Goal: Information Seeking & Learning: Learn about a topic

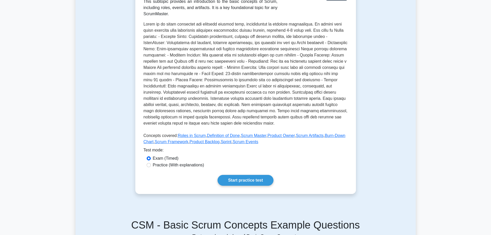
scroll to position [102, 0]
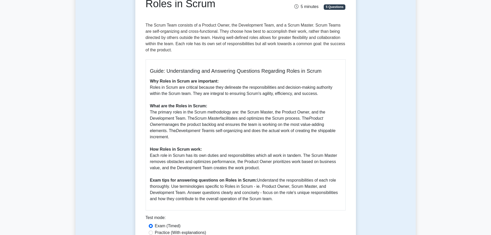
scroll to position [63, 0]
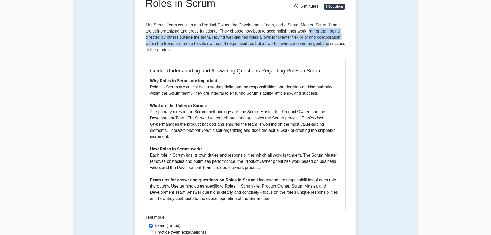
drag, startPoint x: 302, startPoint y: 31, endPoint x: 328, endPoint y: 42, distance: 28.9
click at [328, 42] on p "The Scrum Team consists of a Product Owner, the Development Team, and a Scrum M…" at bounding box center [246, 38] width 200 height 33
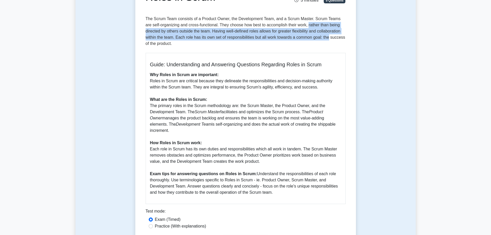
scroll to position [70, 0]
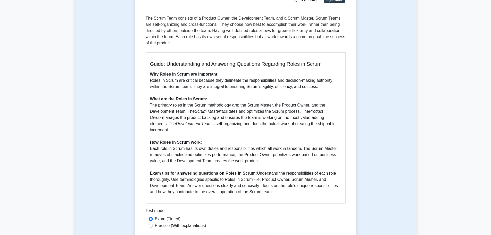
click at [331, 44] on p "The Scrum Team consists of a Product Owner, the Development Team, and a Scrum M…" at bounding box center [246, 31] width 200 height 33
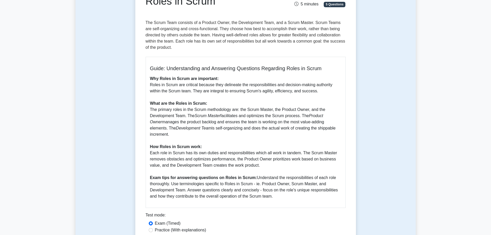
scroll to position [66, 0]
drag, startPoint x: 236, startPoint y: 84, endPoint x: 223, endPoint y: 83, distance: 12.9
click at [223, 83] on p "Why Roles in Scrum are important: Roles in Scrum are critical because they deli…" at bounding box center [245, 137] width 191 height 124
copy p "delineate"
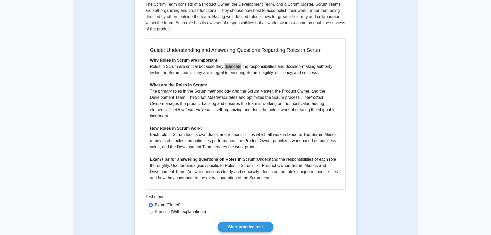
scroll to position [85, 0]
drag, startPoint x: 272, startPoint y: 71, endPoint x: 262, endPoint y: 72, distance: 10.1
click at [262, 72] on p "Why Roles in Scrum are important: Roles in Scrum are critical because they deli…" at bounding box center [245, 119] width 191 height 124
copy p "agility"
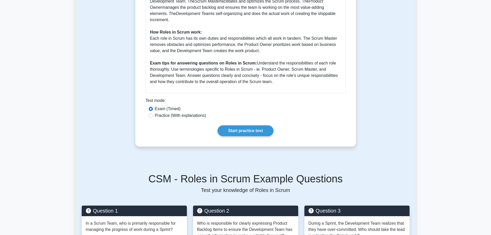
scroll to position [180, 0]
click at [152, 112] on div "Practice (With explanations)" at bounding box center [246, 115] width 194 height 6
click at [153, 113] on input "Practice (With explanations)" at bounding box center [151, 115] width 4 height 4
radio input "true"
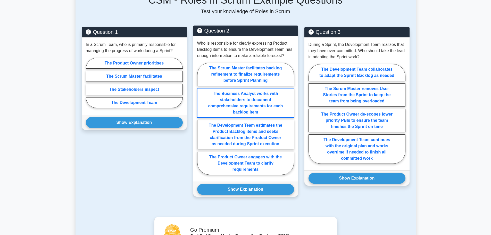
scroll to position [347, 0]
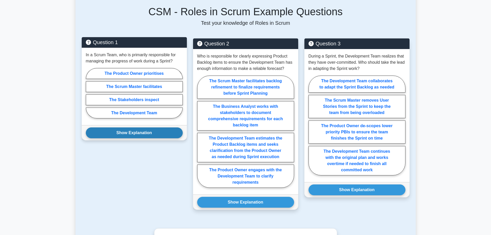
click at [153, 128] on button "Show Explanation" at bounding box center [134, 132] width 97 height 11
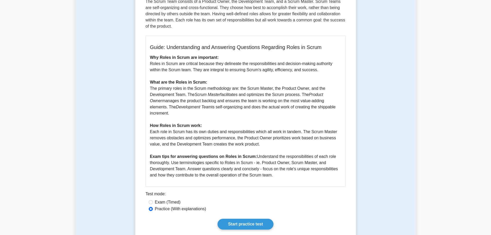
scroll to position [0, 0]
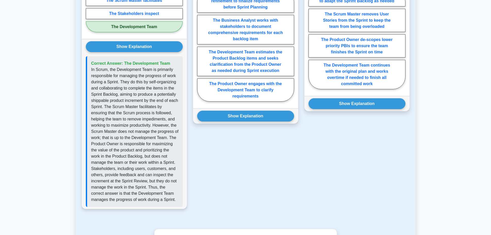
scroll to position [433, 0]
drag, startPoint x: 124, startPoint y: 57, endPoint x: 163, endPoint y: 194, distance: 142.2
click at [163, 194] on div "Correct Answer: The Development Team" at bounding box center [134, 131] width 97 height 151
copy div "The Development Team In Scrum, the Development Team is primarily responsible fo…"
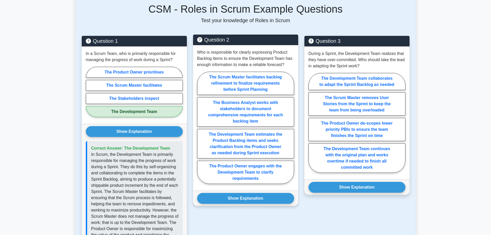
scroll to position [349, 0]
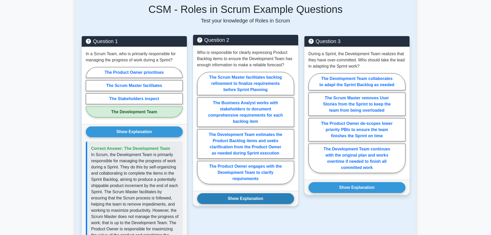
click at [255, 194] on button "Show Explanation" at bounding box center [245, 198] width 97 height 11
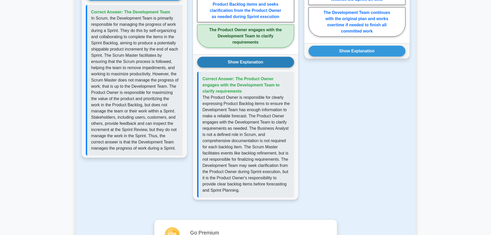
scroll to position [486, 0]
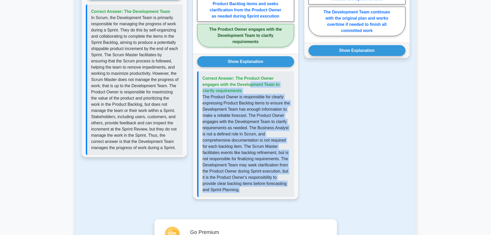
drag, startPoint x: 235, startPoint y: 71, endPoint x: 271, endPoint y: 190, distance: 124.0
click at [271, 190] on div "Correct Answer: The Product Owner engages with the Development Team to clarify …" at bounding box center [245, 134] width 97 height 126
copy div "The Product Owner engages with the Development Team to clarify requirements The…"
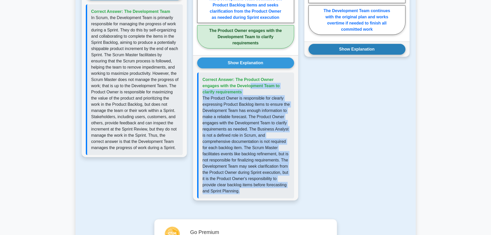
click at [343, 44] on button "Show Explanation" at bounding box center [356, 49] width 97 height 11
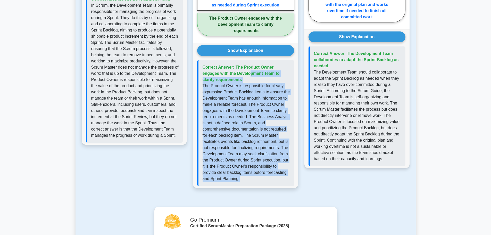
scroll to position [499, 0]
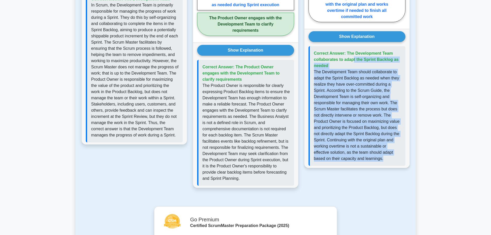
drag, startPoint x: 356, startPoint y: 52, endPoint x: 391, endPoint y: 150, distance: 104.1
click at [391, 150] on div "Correct Answer: The Development Team collaborates to adapt the Sprint Backlog a…" at bounding box center [356, 106] width 97 height 120
copy div "The Development Team collaborates to adapt the Sprint Backlog as needed The Dev…"
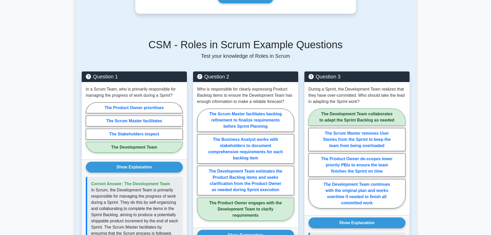
scroll to position [279, 0]
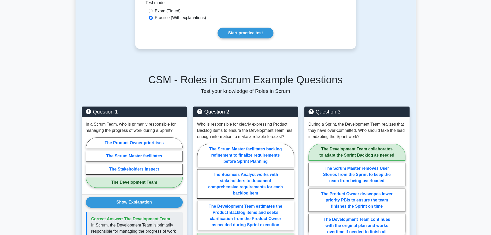
click at [467, 108] on main "Back to Basic Scrum Concepts Roles in Scrum 5 minutes 5 Questions Guide: Unders…" at bounding box center [245, 179] width 491 height 884
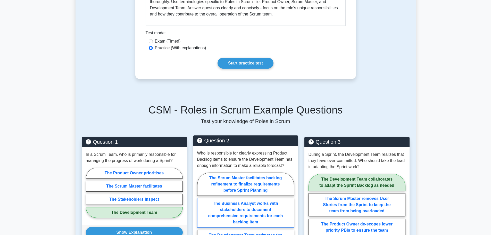
scroll to position [249, 0]
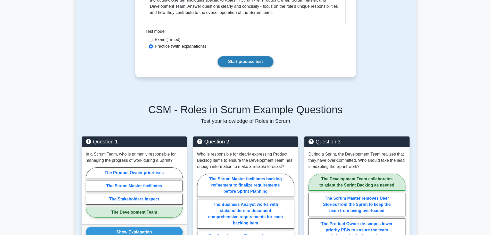
click at [240, 56] on link "Start practice test" at bounding box center [246, 61] width 56 height 11
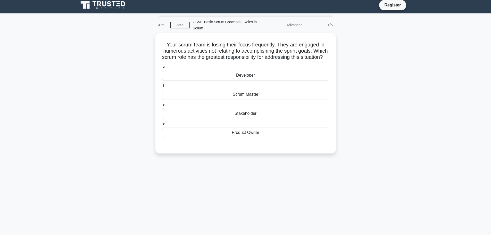
scroll to position [3, 0]
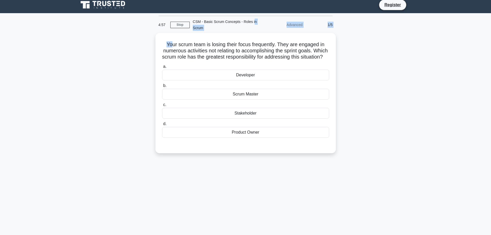
drag, startPoint x: 170, startPoint y: 41, endPoint x: 253, endPoint y: 23, distance: 84.6
click at [253, 23] on div "4:57 Stop CSM - Basic Scrum Concepts - Roles in Scrum Advanced 1/5 Your scrum t…" at bounding box center [246, 144] width 340 height 258
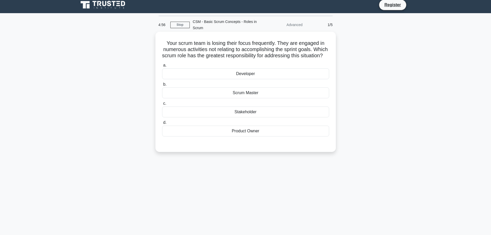
click at [268, 51] on h5 "Your scrum team is losing their focus frequently. They are engaged in numerous …" at bounding box center [246, 49] width 168 height 19
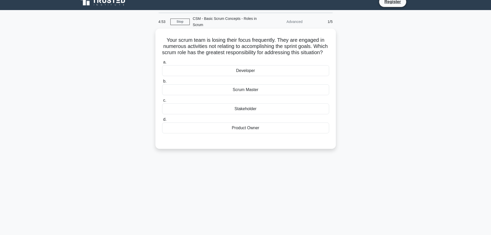
scroll to position [7, 0]
click at [246, 75] on div "Developer" at bounding box center [245, 70] width 167 height 11
click at [162, 64] on input "a. Developer" at bounding box center [162, 61] width 0 height 3
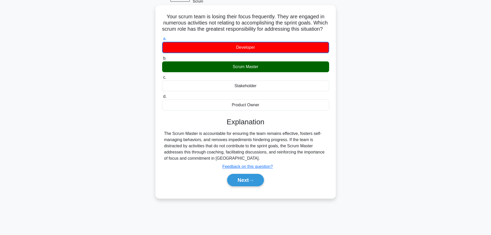
scroll to position [30, 0]
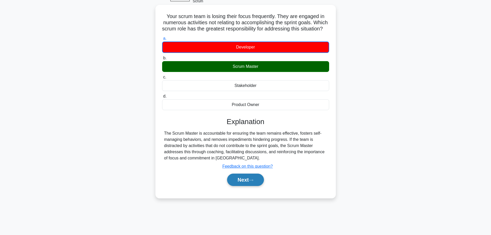
click at [244, 181] on button "Next" at bounding box center [245, 179] width 37 height 12
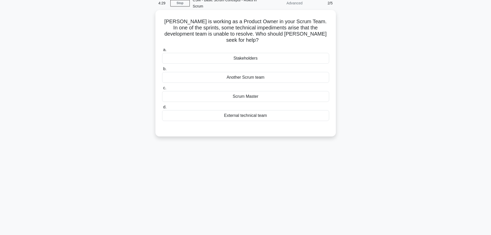
scroll to position [18, 0]
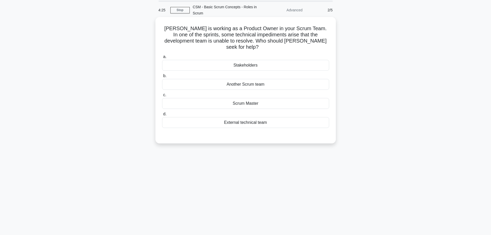
click at [250, 100] on div "Scrum Master" at bounding box center [245, 103] width 167 height 11
click at [162, 97] on input "c. Scrum Master" at bounding box center [162, 94] width 0 height 3
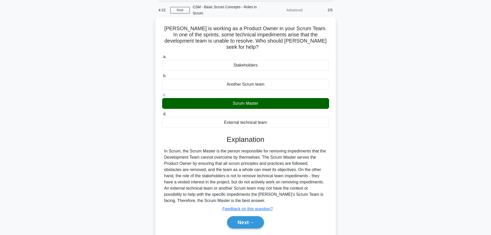
scroll to position [44, 0]
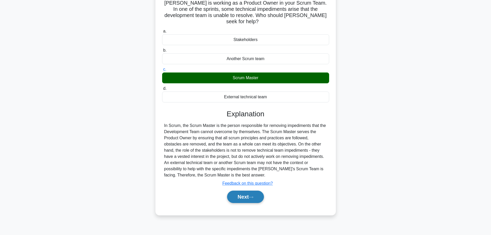
click at [253, 196] on icon at bounding box center [251, 197] width 5 height 3
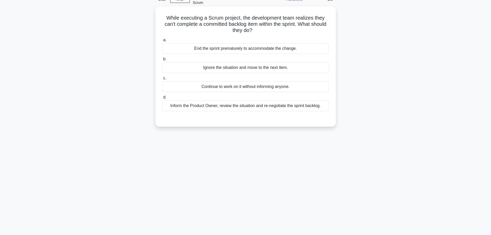
scroll to position [28, 0]
click at [246, 105] on div "Inform the Product Owner, review the situation and re-negotiate the sprint back…" at bounding box center [245, 106] width 167 height 11
click at [162, 99] on input "d. Inform the Product Owner, review the situation and re-negotiate the sprint b…" at bounding box center [162, 97] width 0 height 3
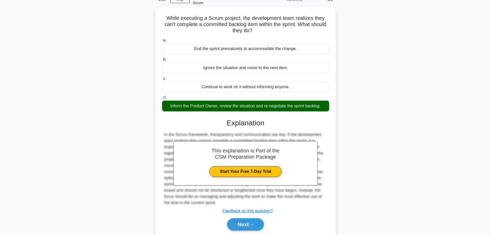
scroll to position [46, 0]
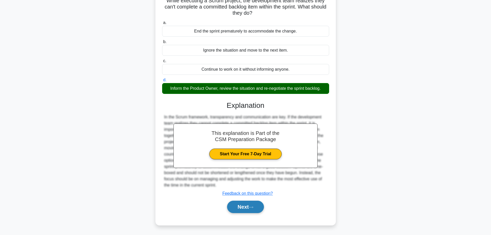
click at [248, 207] on button "Next" at bounding box center [245, 207] width 37 height 12
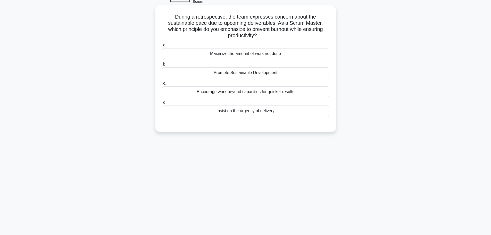
scroll to position [30, 0]
click at [237, 51] on div "Maximize the amount of work not done" at bounding box center [245, 53] width 167 height 11
click at [162, 46] on input "a. Maximize the amount of work not done" at bounding box center [162, 44] width 0 height 3
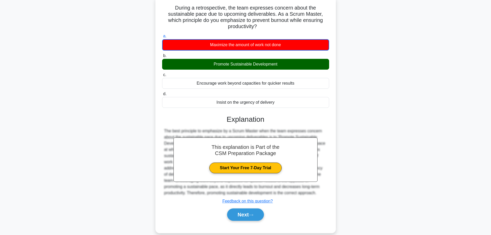
scroll to position [47, 0]
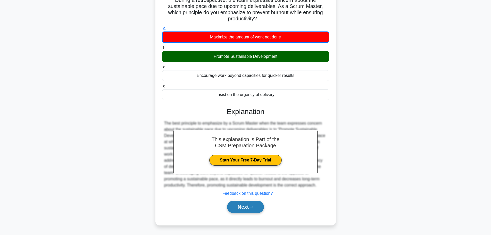
click at [244, 202] on button "Next" at bounding box center [245, 207] width 37 height 12
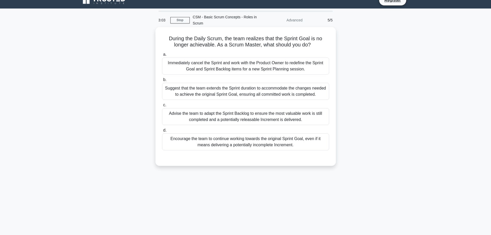
scroll to position [8, 0]
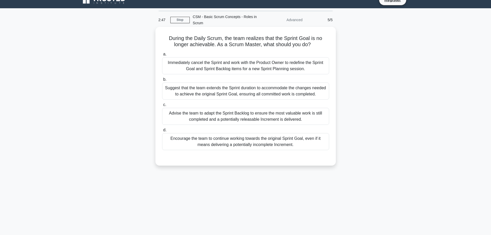
click at [220, 120] on div "Advise the team to adapt the Sprint Backlog to ensure the most valuable work is…" at bounding box center [245, 116] width 167 height 17
click at [162, 106] on input "c. Advise the team to adapt the Sprint Backlog to ensure the most valuable work…" at bounding box center [162, 104] width 0 height 3
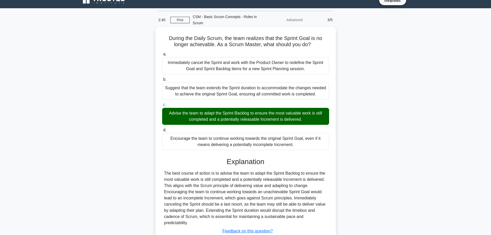
scroll to position [44, 0]
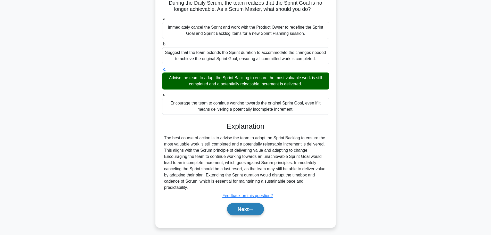
click at [251, 203] on button "Next" at bounding box center [245, 209] width 37 height 12
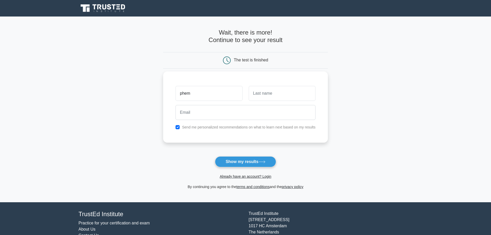
type input "phem"
click at [293, 94] on input "text" at bounding box center [282, 93] width 67 height 15
type input "[PERSON_NAME]"
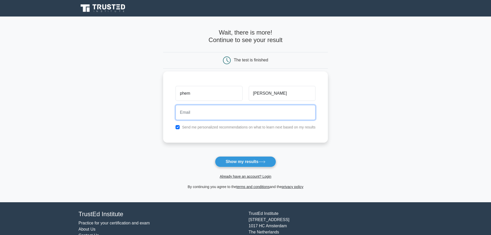
click at [277, 110] on input "email" at bounding box center [246, 112] width 140 height 15
type input "[PERSON_NAME][EMAIL_ADDRESS][DOMAIN_NAME]"
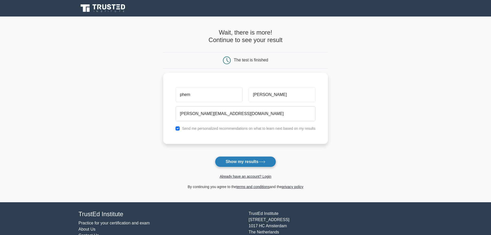
click at [248, 165] on button "Show my results" at bounding box center [245, 161] width 61 height 11
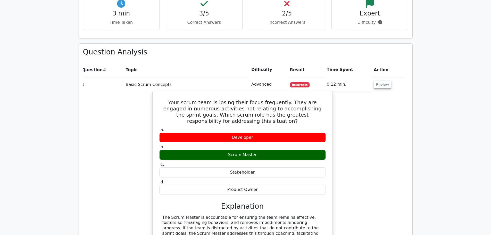
scroll to position [667, 0]
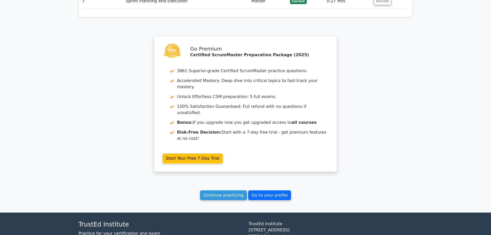
click at [263, 190] on link "Go to your profile" at bounding box center [269, 195] width 43 height 10
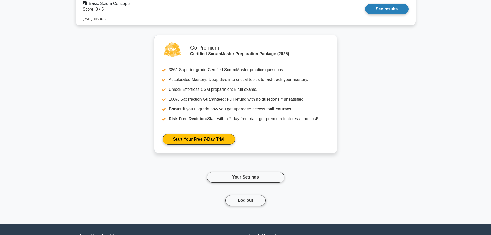
scroll to position [466, 0]
click at [254, 187] on div "Your Settings" at bounding box center [246, 178] width 340 height 36
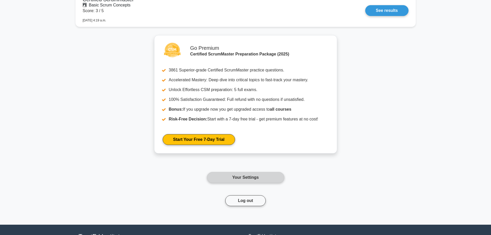
click at [252, 176] on link "Your Settings" at bounding box center [245, 177] width 77 height 11
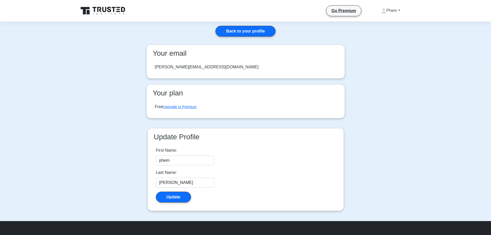
click at [389, 9] on link "Phem" at bounding box center [391, 10] width 44 height 10
click at [385, 20] on link "Profile" at bounding box center [389, 23] width 41 height 8
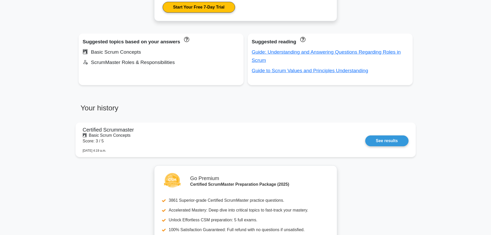
scroll to position [336, 0]
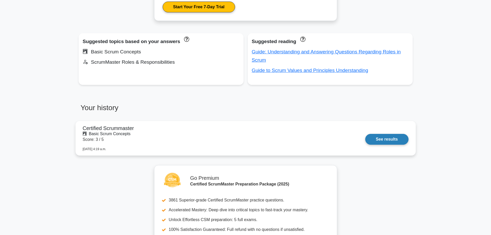
click at [382, 139] on link "See results" at bounding box center [386, 139] width 43 height 11
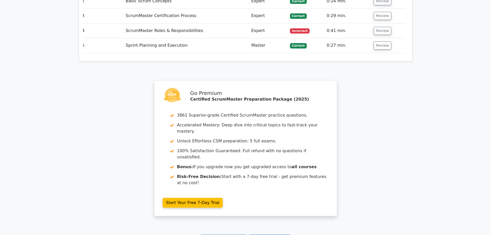
scroll to position [625, 0]
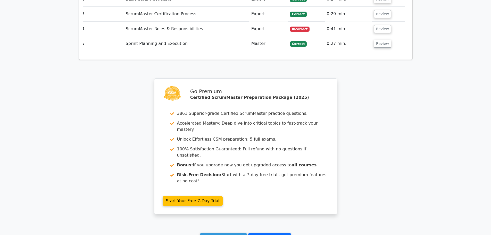
click at [264, 233] on link "Go to your profile" at bounding box center [269, 238] width 43 height 10
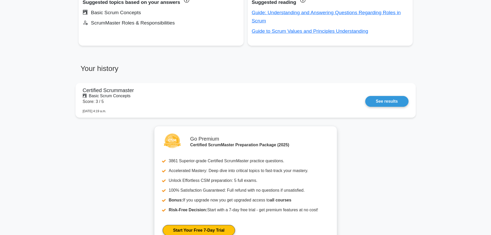
scroll to position [377, 0]
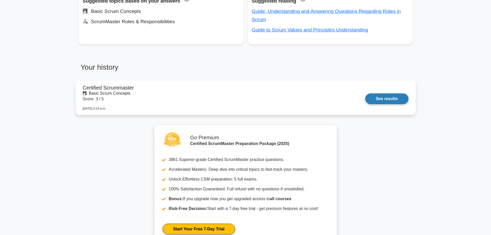
click at [396, 100] on link "See results" at bounding box center [386, 98] width 43 height 11
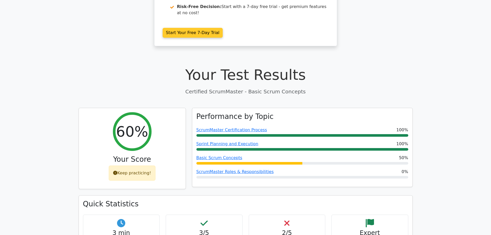
scroll to position [109, 0]
click at [138, 66] on h1 "Your Test Results" at bounding box center [246, 74] width 334 height 17
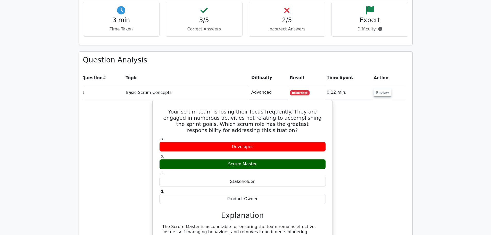
scroll to position [322, 0]
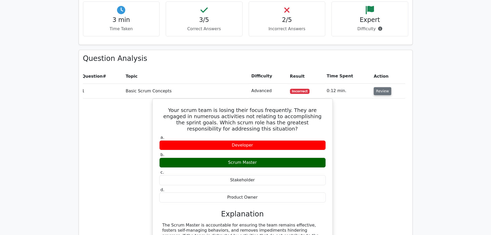
click at [384, 87] on button "Review" at bounding box center [383, 91] width 18 height 8
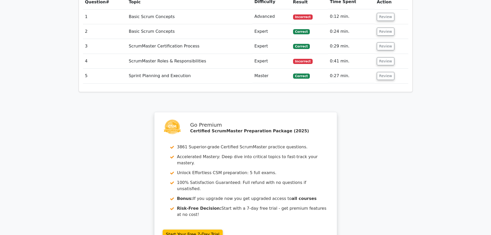
scroll to position [474, 0]
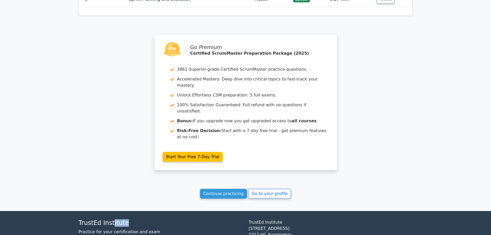
drag, startPoint x: 133, startPoint y: 185, endPoint x: 111, endPoint y: 186, distance: 22.2
click at [111, 219] on h4 "TrustEd Institute" at bounding box center [161, 222] width 164 height 7
drag, startPoint x: 73, startPoint y: 187, endPoint x: 124, endPoint y: 186, distance: 50.8
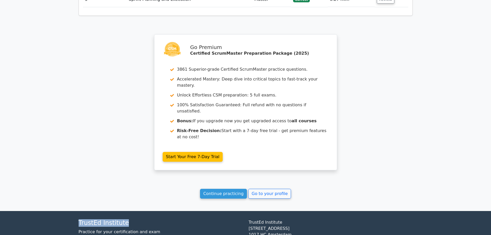
copy h4 "TrustEd Institute"
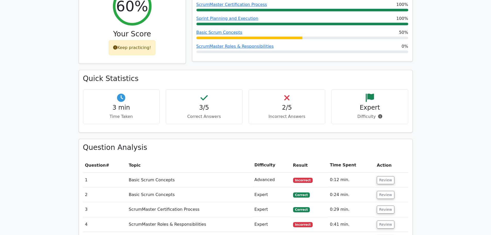
scroll to position [233, 0]
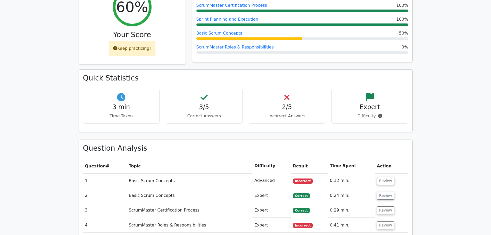
click at [373, 103] on h4 "Expert" at bounding box center [370, 106] width 68 height 7
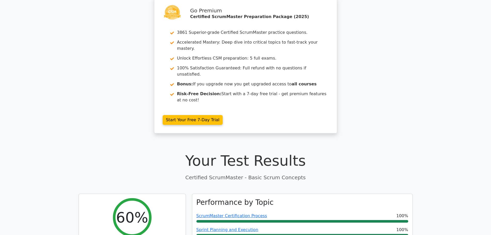
scroll to position [0, 0]
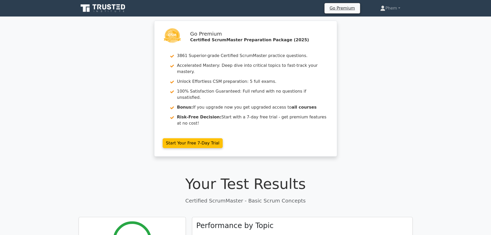
click at [94, 8] on icon at bounding box center [95, 6] width 4 height 5
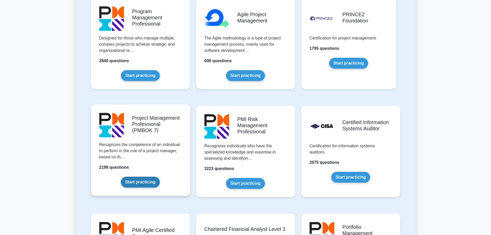
scroll to position [359, 0]
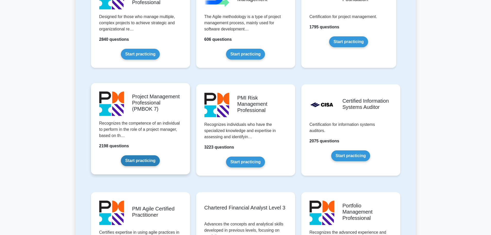
click at [160, 155] on link "Start practicing" at bounding box center [140, 160] width 39 height 11
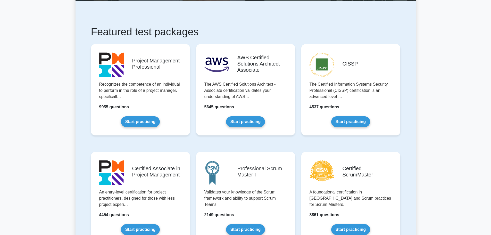
scroll to position [0, 0]
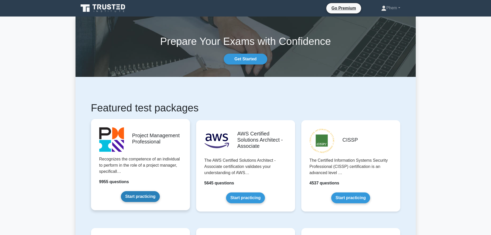
click at [121, 191] on link "Start practicing" at bounding box center [140, 196] width 39 height 11
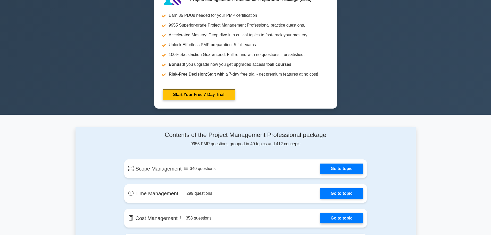
scroll to position [188, 0]
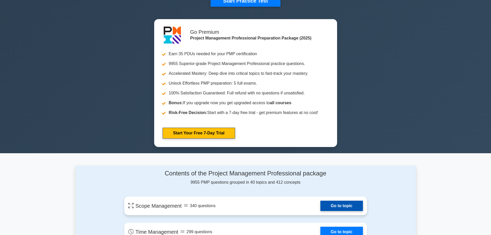
click at [342, 201] on link "Go to topic" at bounding box center [341, 206] width 42 height 10
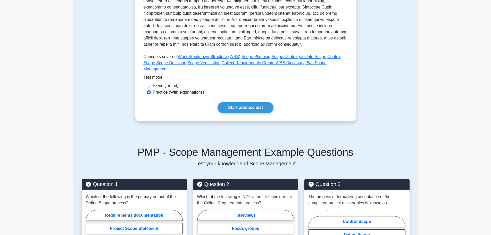
scroll to position [297, 0]
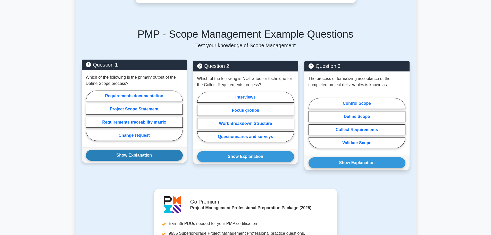
click at [173, 150] on button "Show Explanation" at bounding box center [134, 155] width 97 height 11
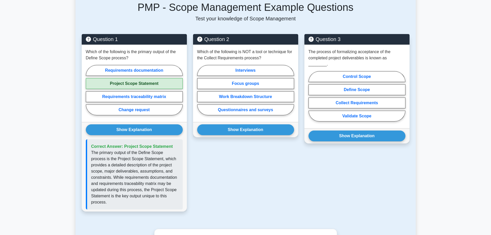
scroll to position [321, 0]
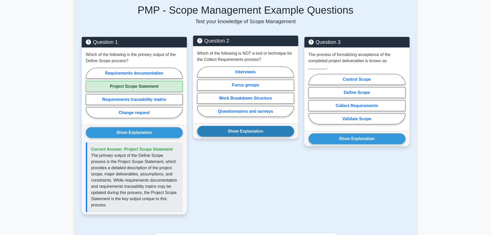
click at [236, 129] on button "Show Explanation" at bounding box center [245, 131] width 97 height 11
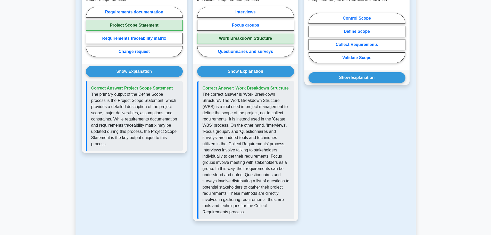
scroll to position [381, 0]
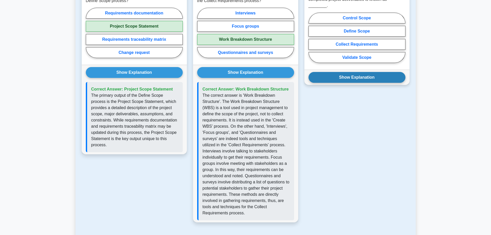
click at [347, 72] on button "Show Explanation" at bounding box center [356, 77] width 97 height 11
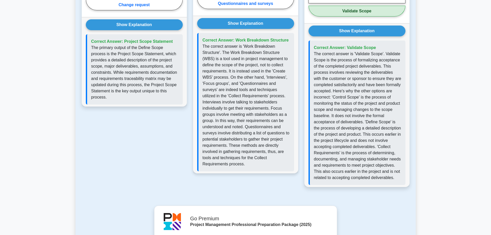
scroll to position [443, 0]
